Goal: Transaction & Acquisition: Purchase product/service

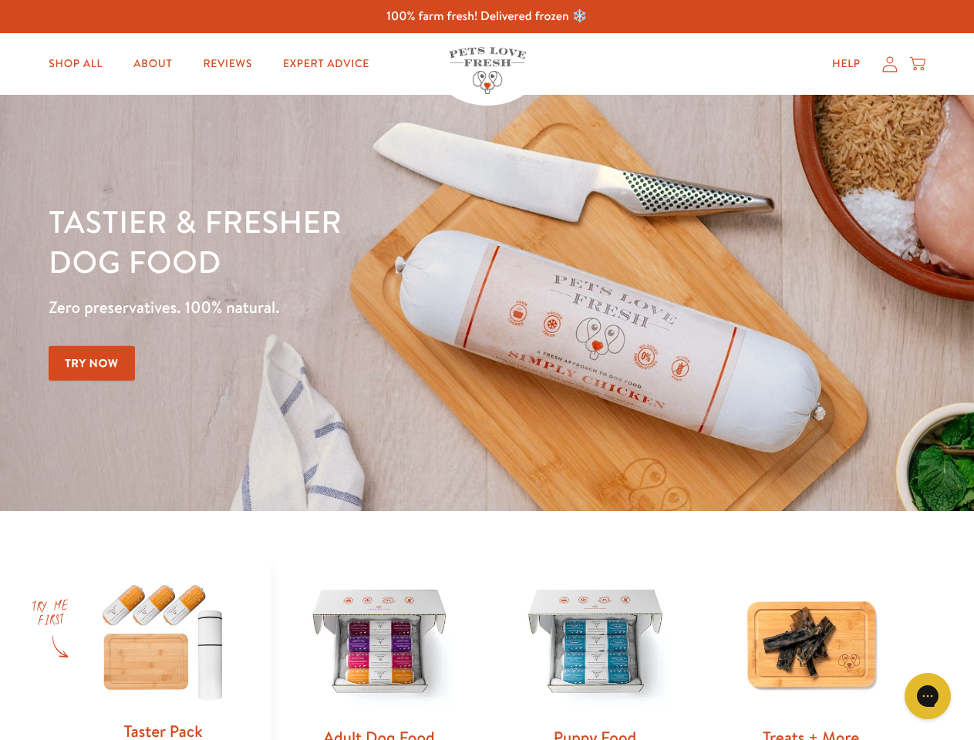
click at [486, 370] on div "Tastier & fresher dog food Zero preservatives. 100% natural. Try Now" at bounding box center [341, 303] width 584 height 204
click at [927, 696] on icon "Open gorgias live chat" at bounding box center [927, 695] width 15 height 15
